Goal: Find specific page/section: Find specific page/section

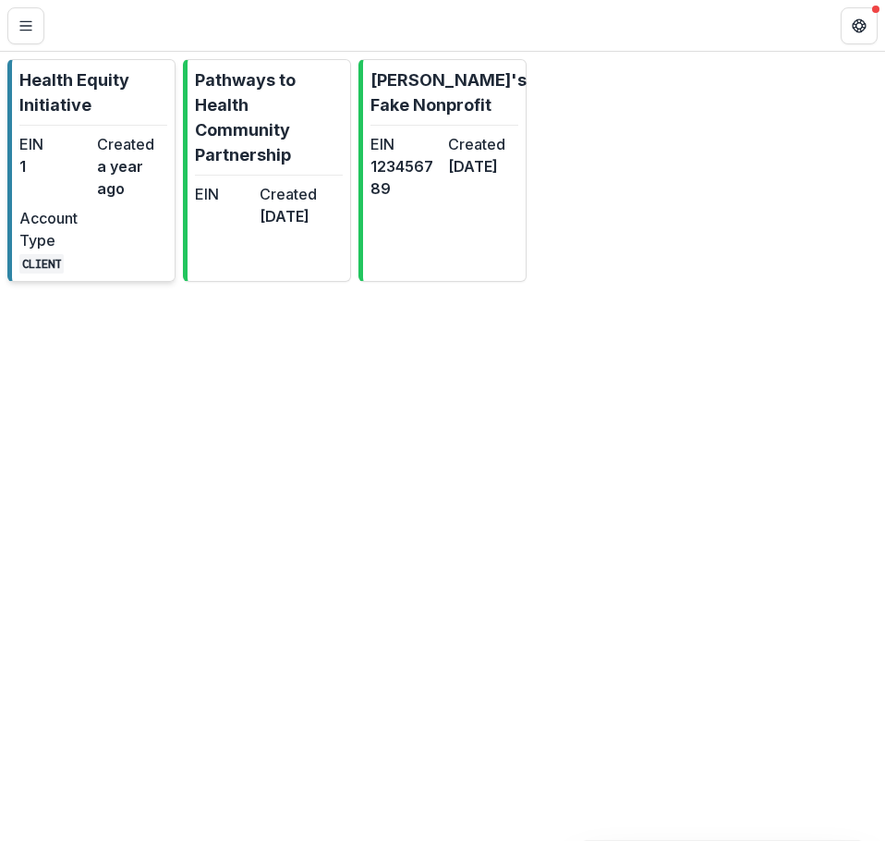
click at [77, 101] on p "Health Equity Initiative" at bounding box center [93, 92] width 148 height 50
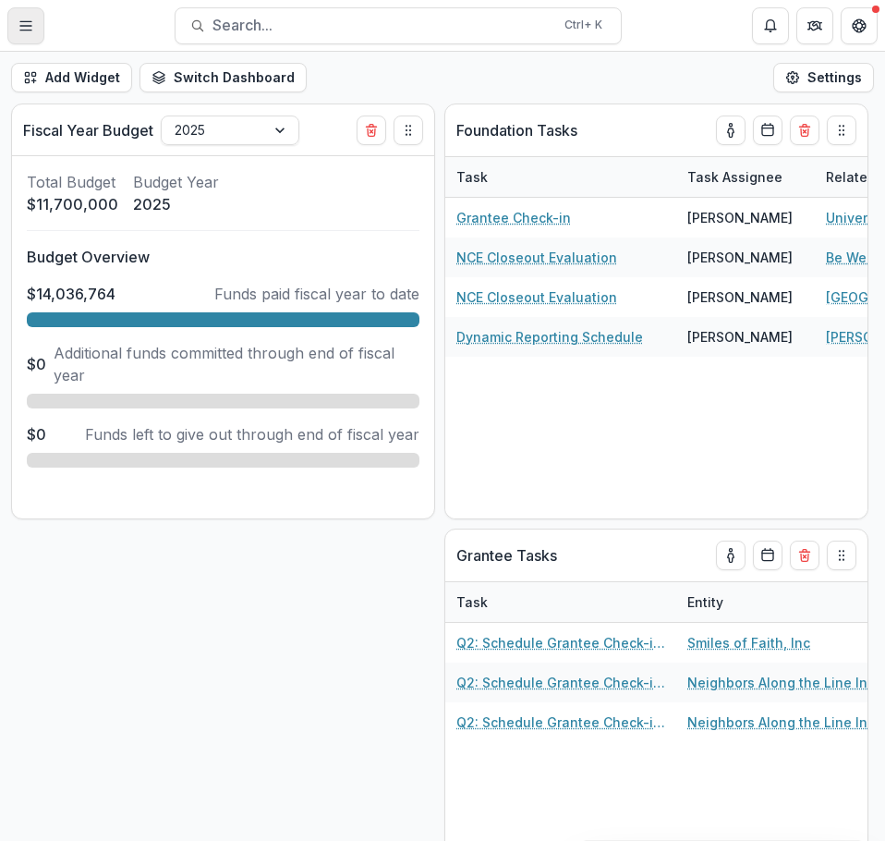
click at [35, 28] on button "Toggle Menu" at bounding box center [25, 25] width 37 height 37
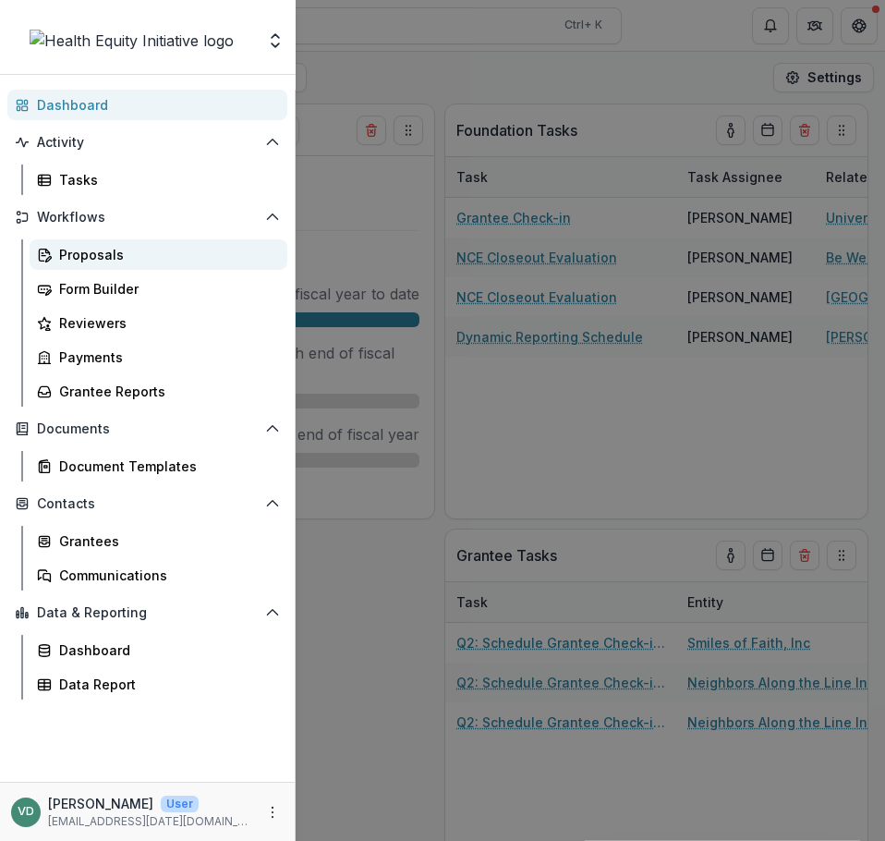
click at [101, 251] on div "Proposals" at bounding box center [165, 254] width 213 height 19
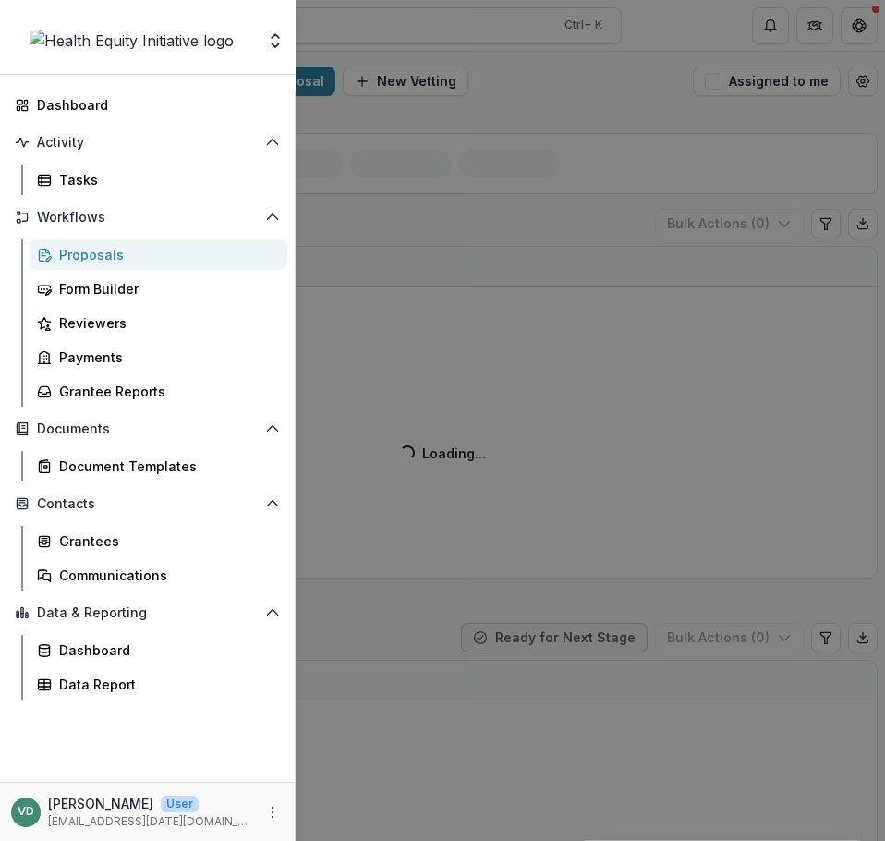
click at [586, 82] on div "Foundations Health Equity Initiative Nonprofits Pathways to Health Community Pa…" at bounding box center [442, 420] width 885 height 841
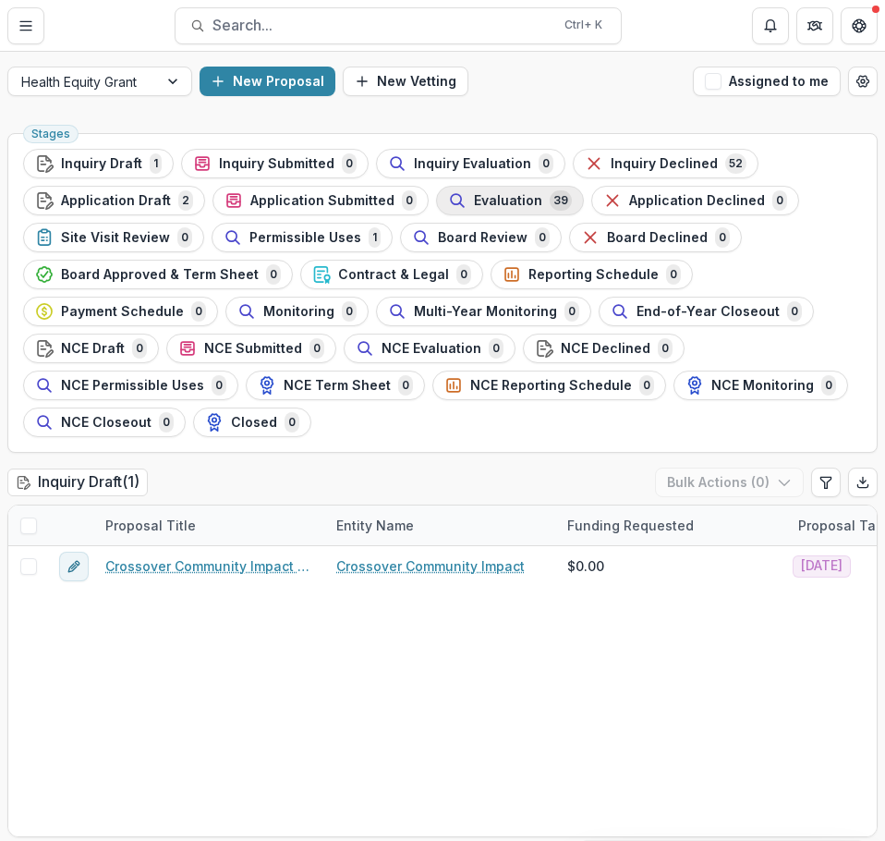
click at [523, 203] on span "Evaluation" at bounding box center [508, 201] width 68 height 16
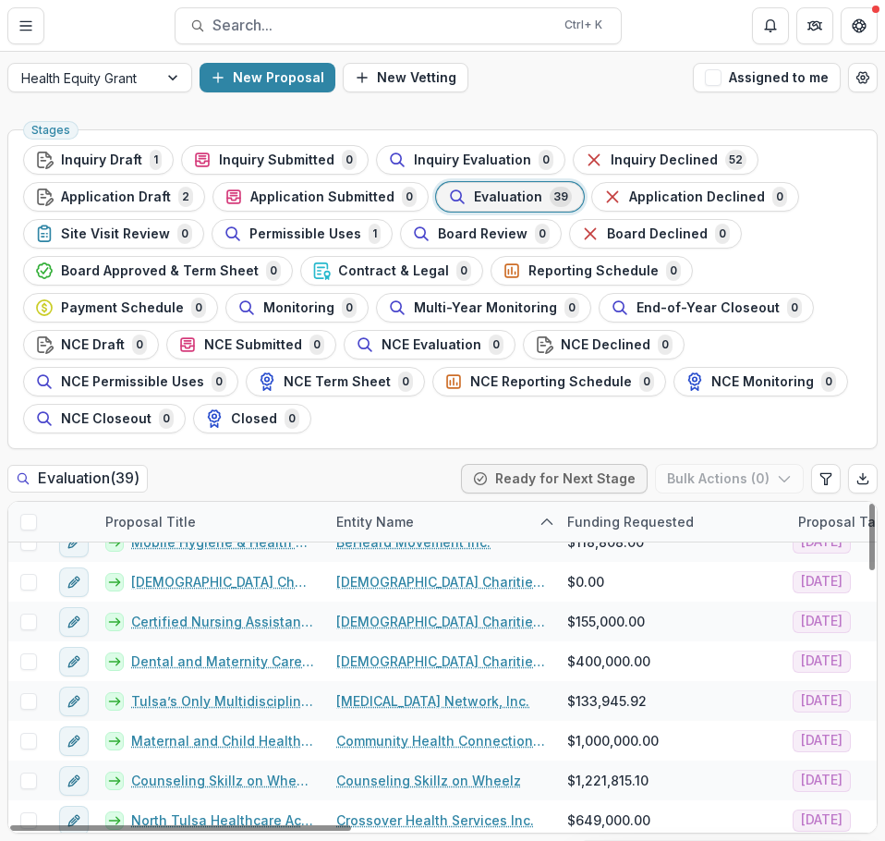
scroll to position [92, 0]
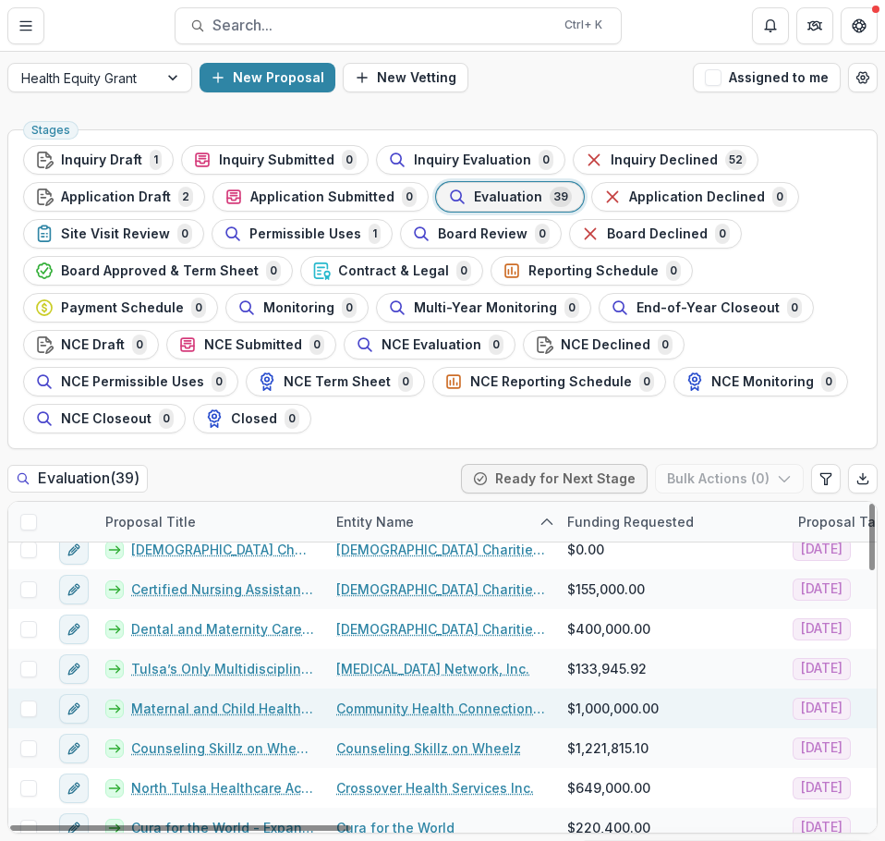
click at [256, 710] on link "Maternal and Child Health Capital Expansion" at bounding box center [222, 708] width 183 height 19
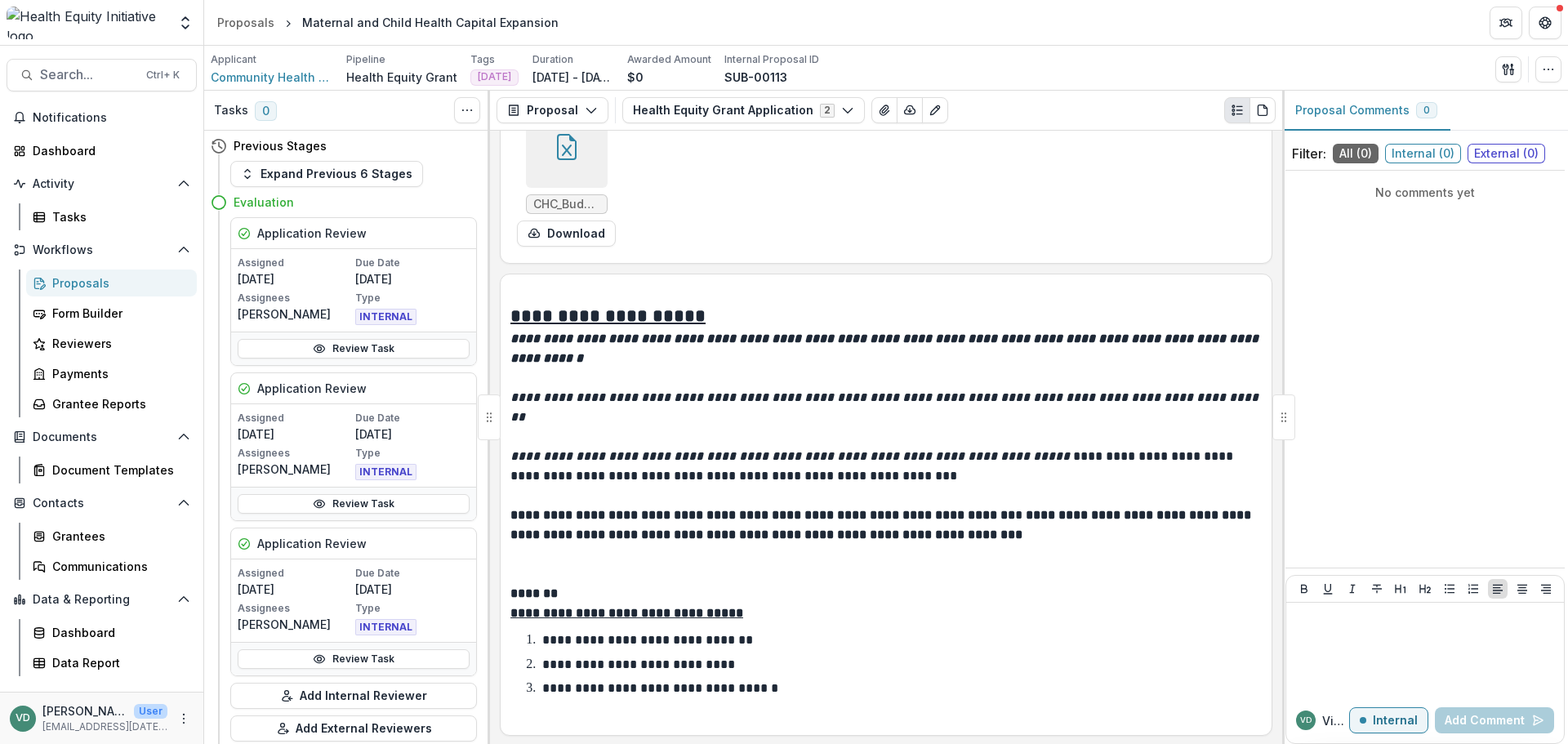
scroll to position [6696, 0]
